Goal: Information Seeking & Learning: Learn about a topic

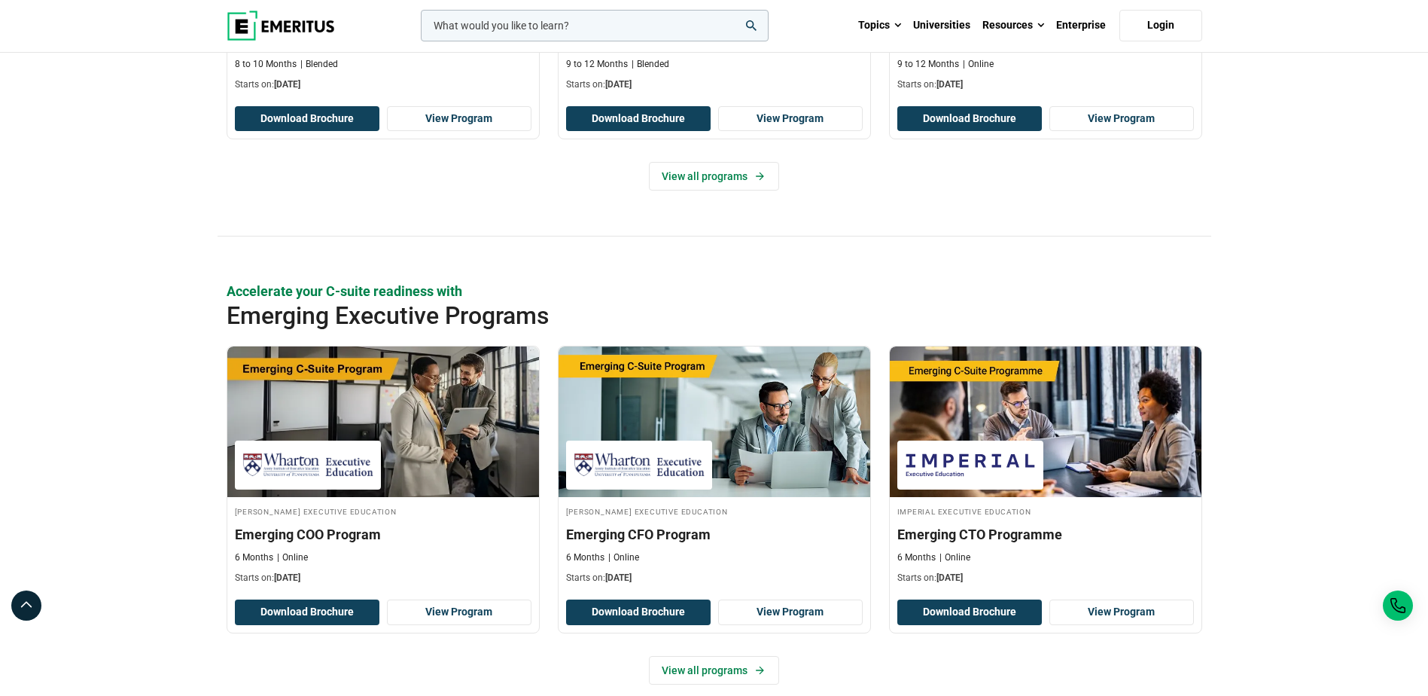
drag, startPoint x: 226, startPoint y: 507, endPoint x: 210, endPoint y: 489, distance: 24.6
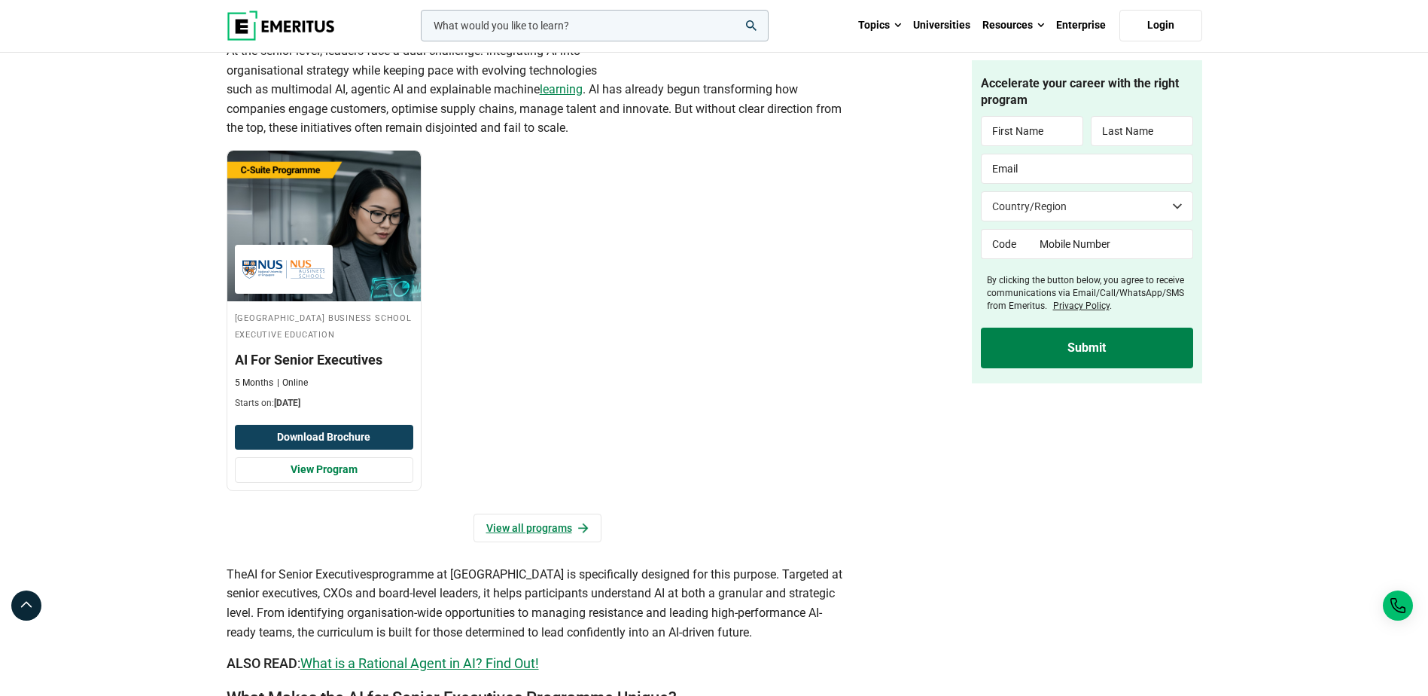
scroll to position [1204, 0]
